Goal: Transaction & Acquisition: Download file/media

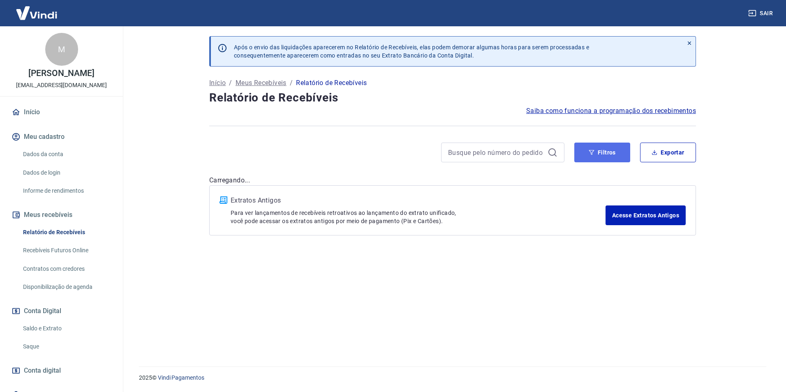
click at [617, 157] on button "Filtros" at bounding box center [603, 153] width 56 height 20
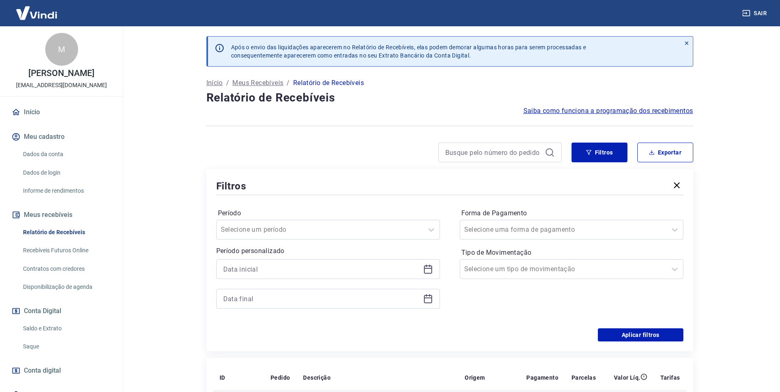
click at [427, 270] on icon at bounding box center [428, 269] width 10 height 10
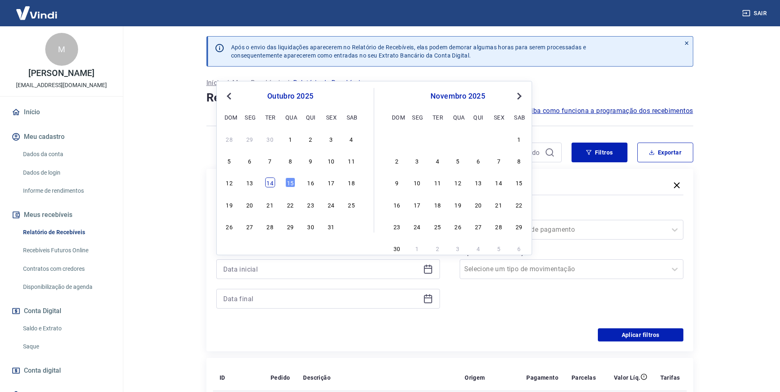
click at [272, 182] on div "14" at bounding box center [270, 183] width 10 height 10
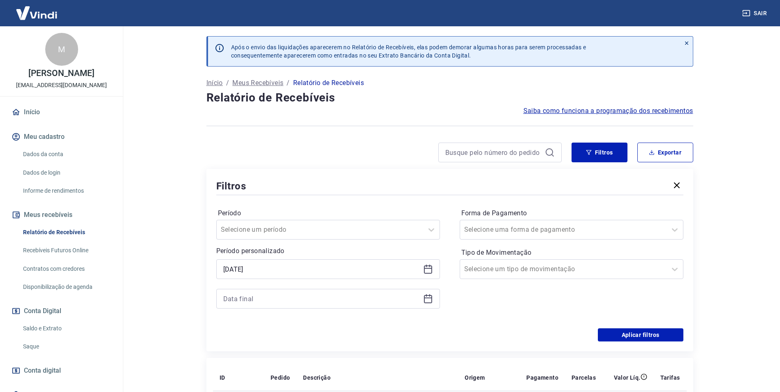
click at [424, 272] on icon at bounding box center [428, 270] width 8 height 8
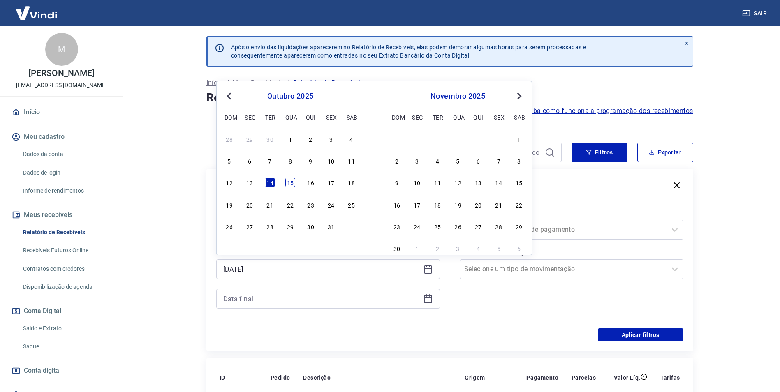
click at [288, 185] on div "15" at bounding box center [290, 183] width 10 height 10
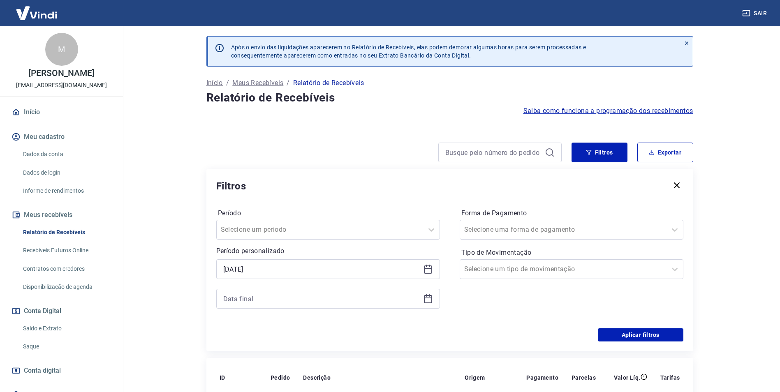
click at [431, 268] on icon at bounding box center [428, 268] width 8 height 1
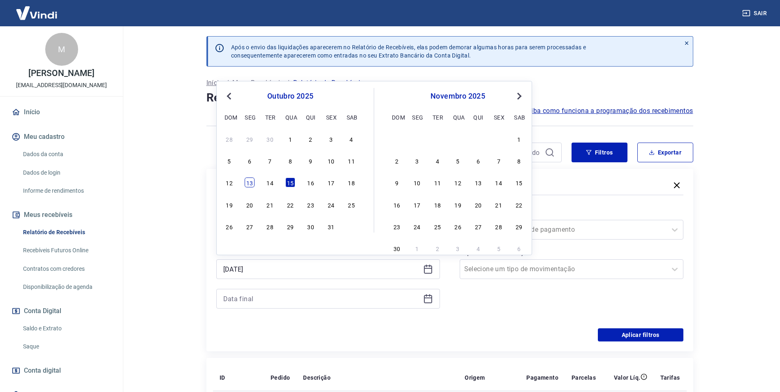
click at [245, 181] on div "13" at bounding box center [250, 183] width 10 height 10
type input "[DATE]"
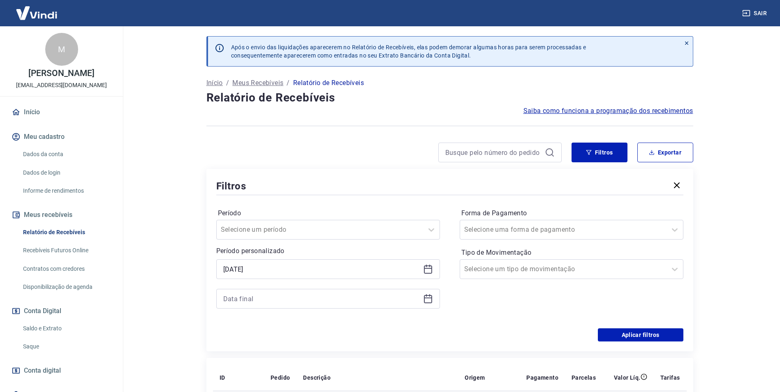
click at [426, 299] on icon at bounding box center [428, 299] width 10 height 10
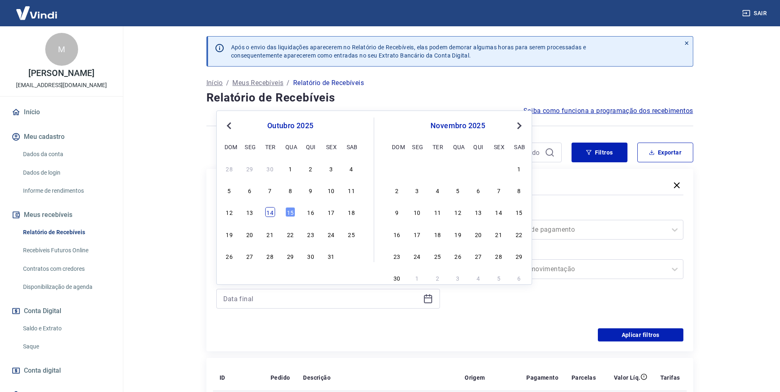
click at [271, 213] on div "14" at bounding box center [270, 212] width 10 height 10
type input "[DATE]"
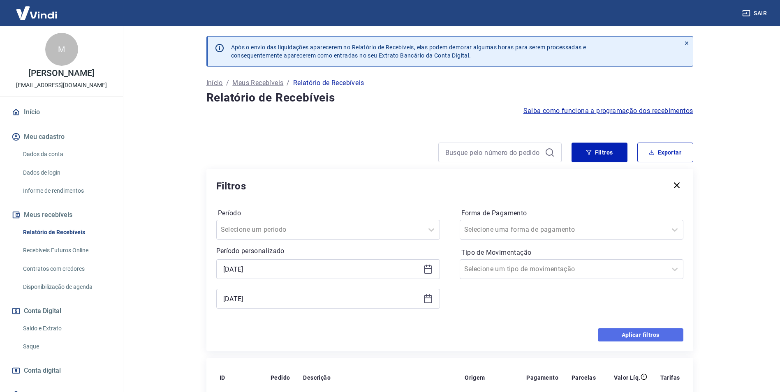
click at [639, 334] on button "Aplicar filtros" at bounding box center [641, 335] width 86 height 13
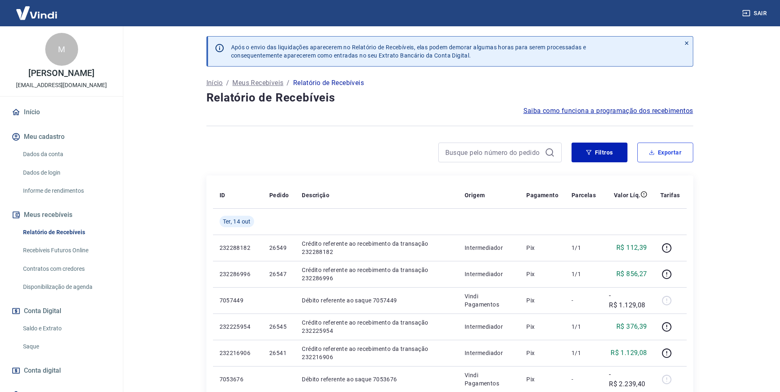
drag, startPoint x: 661, startPoint y: 157, endPoint x: 656, endPoint y: 157, distance: 5.0
click at [660, 157] on button "Exportar" at bounding box center [666, 153] width 56 height 20
type input "[DATE]"
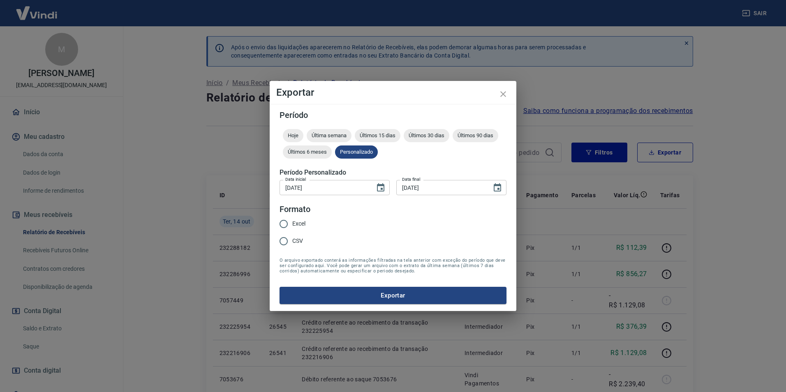
click at [298, 223] on span "Excel" at bounding box center [298, 224] width 13 height 9
click at [292, 223] on input "Excel" at bounding box center [283, 224] width 17 height 17
radio input "true"
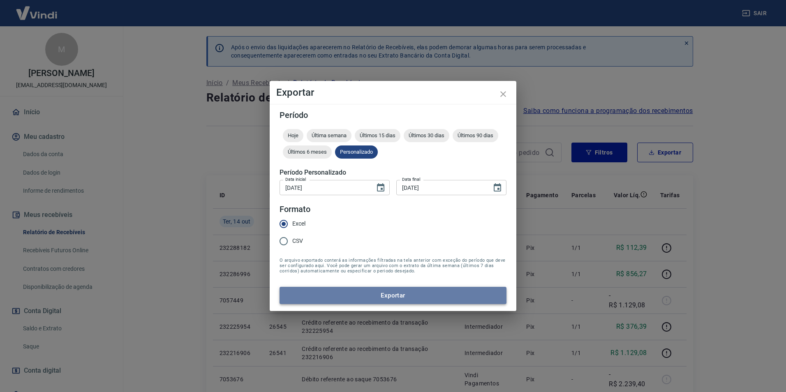
click at [410, 299] on button "Exportar" at bounding box center [393, 295] width 227 height 17
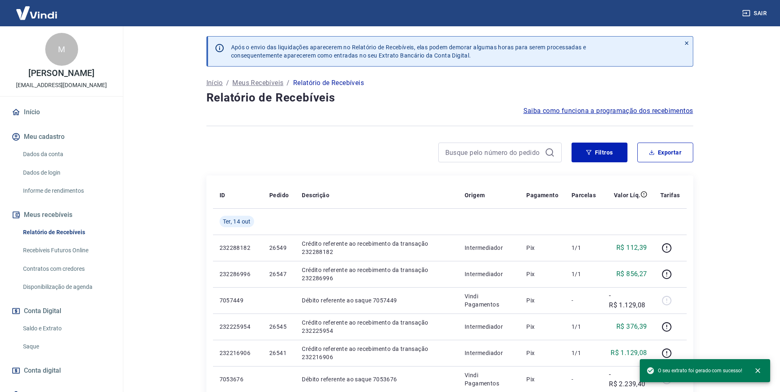
click at [408, 142] on div "Após o envio das liquidações aparecerem no Relatório de Recebíveis, elas podem …" at bounding box center [450, 377] width 507 height 703
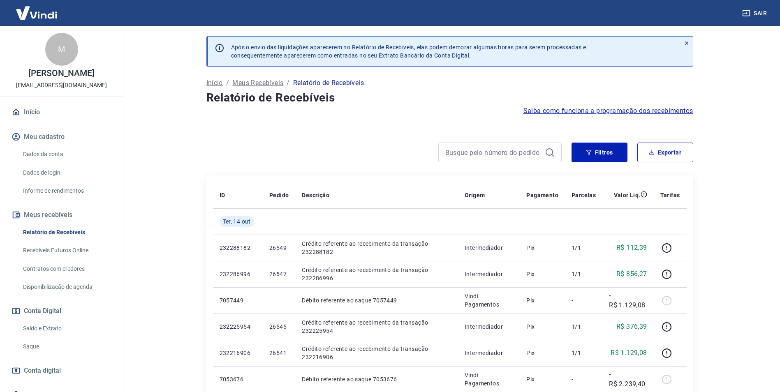
click at [717, 99] on main "Após o envio das liquidações aparecerem no Relatório de Recebíveis, elas podem …" at bounding box center [449, 209] width 661 height 366
